Goal: Task Accomplishment & Management: Manage account settings

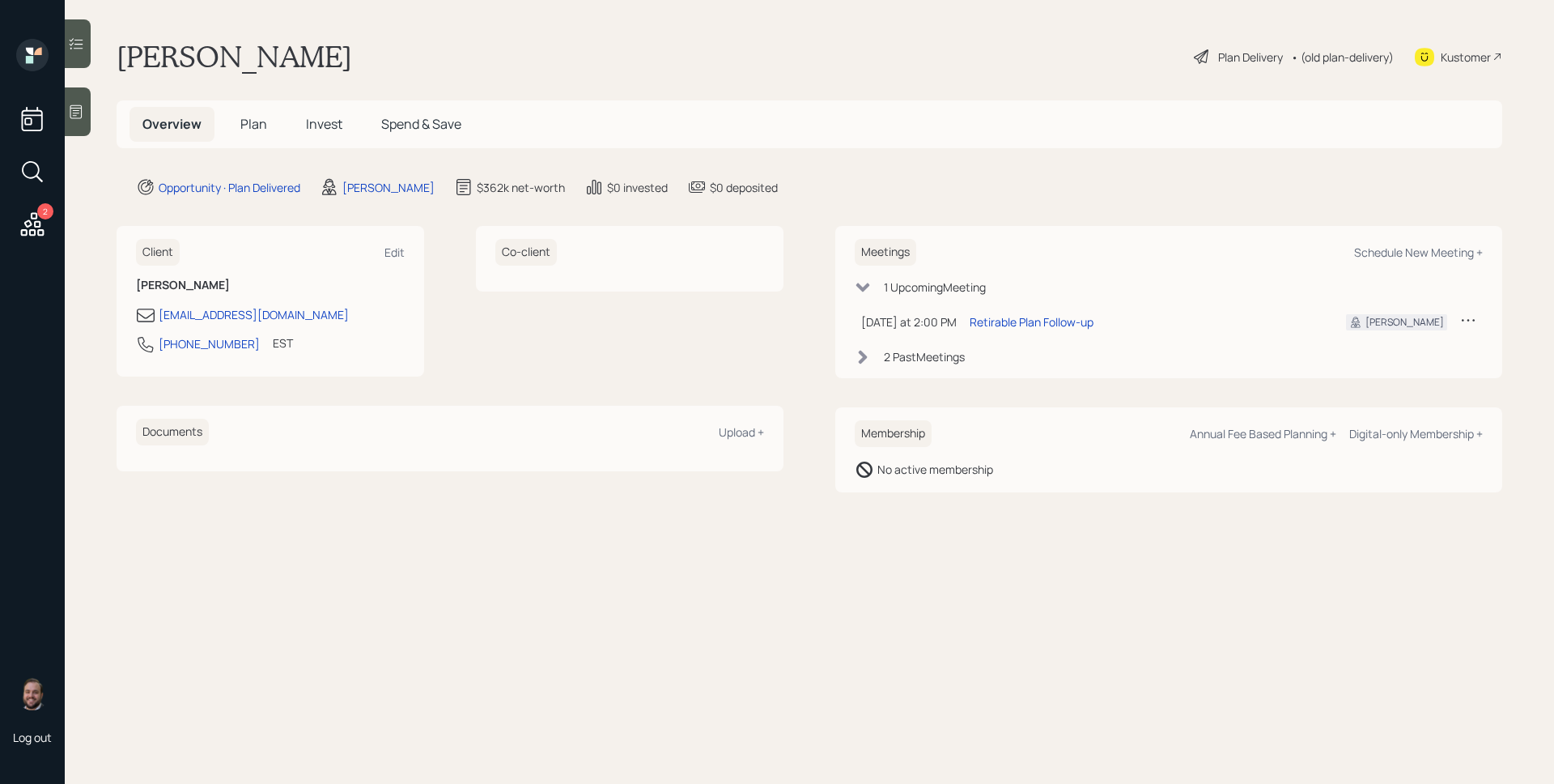
click at [1475, 320] on icon at bounding box center [1468, 320] width 16 height 16
click at [1419, 351] on div "Reschedule" at bounding box center [1418, 350] width 117 height 15
